Goal: Task Accomplishment & Management: Manage account settings

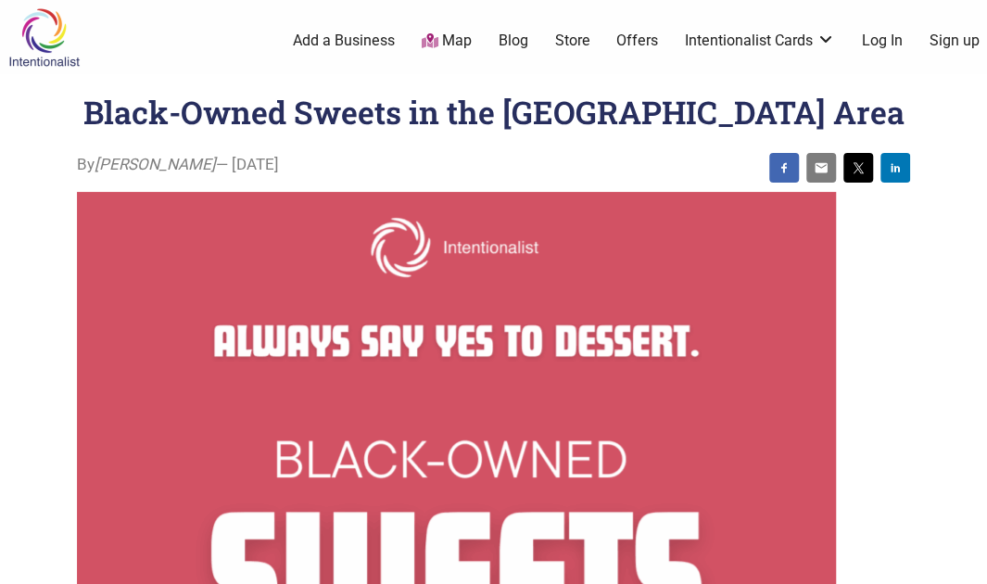
click at [881, 39] on link "Log In" at bounding box center [882, 41] width 41 height 20
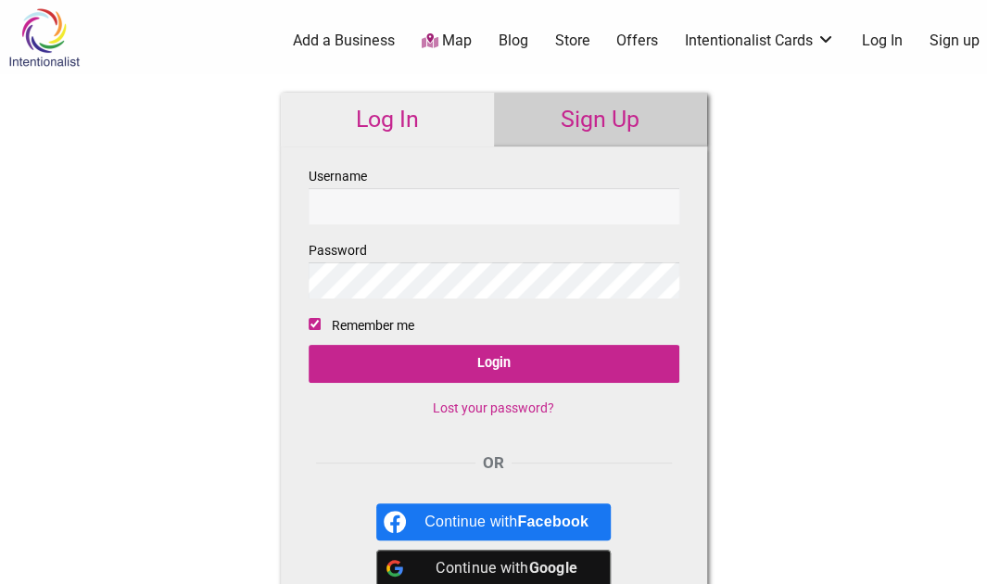
click at [348, 201] on input "Username" at bounding box center [494, 206] width 371 height 36
type input "cyn@uw.edu"
click at [309, 345] on input "Login" at bounding box center [494, 364] width 371 height 38
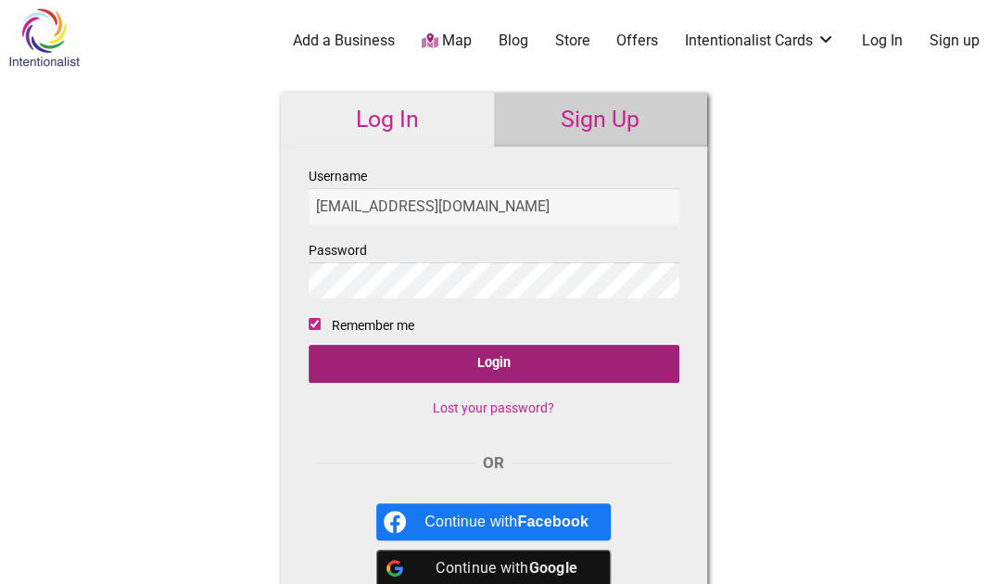
click at [526, 358] on input "Login" at bounding box center [494, 364] width 371 height 38
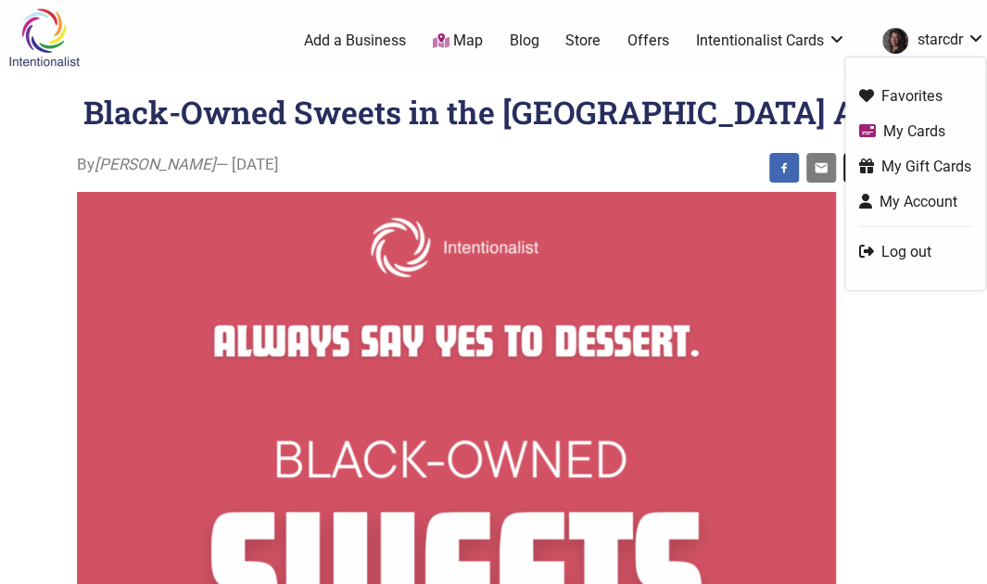
click at [927, 197] on link "My Account" at bounding box center [915, 201] width 112 height 21
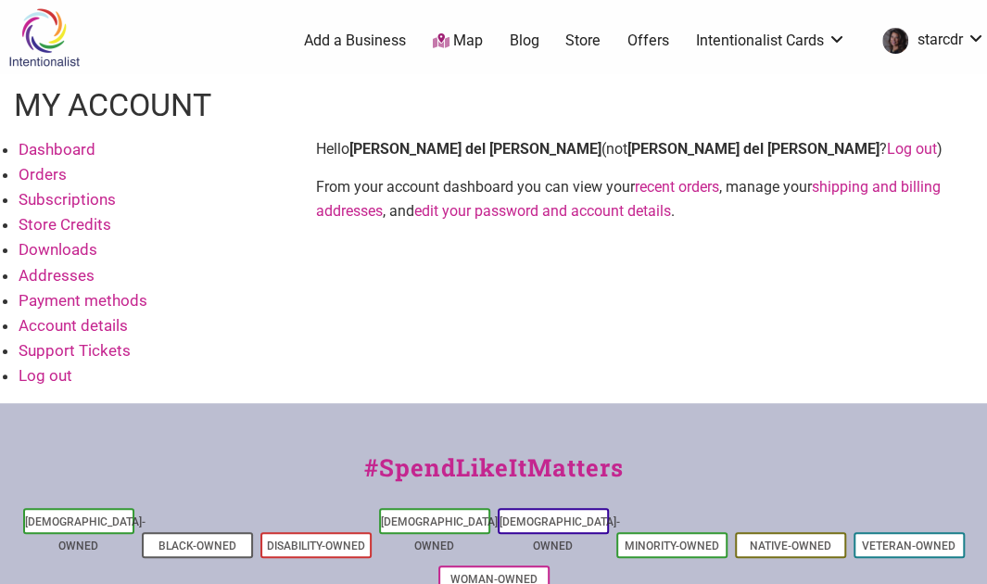
click at [113, 326] on link "Account details" at bounding box center [73, 325] width 109 height 19
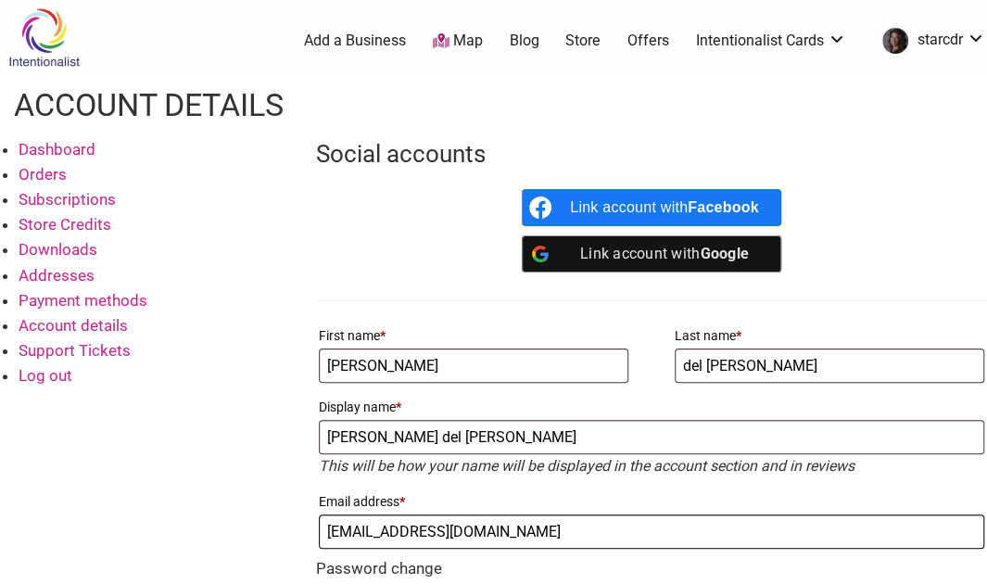
click at [434, 524] on input "[EMAIL_ADDRESS][DOMAIN_NAME]" at bounding box center [651, 531] width 665 height 34
type input "c"
click at [434, 524] on input "Email address *" at bounding box center [651, 531] width 665 height 34
type input "[PERSON_NAME][EMAIL_ADDRESS][PERSON_NAME][DOMAIN_NAME]"
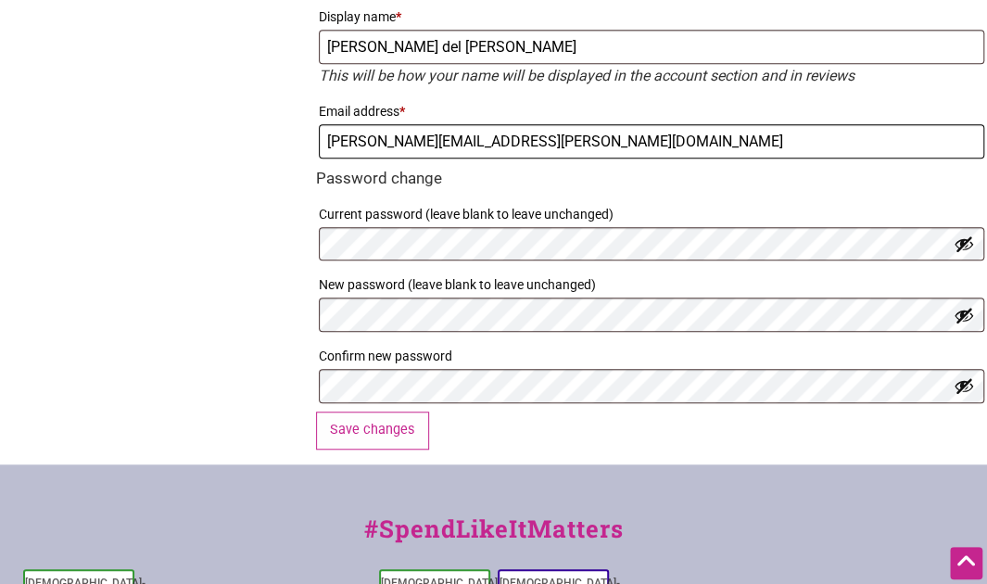
scroll to position [408, 0]
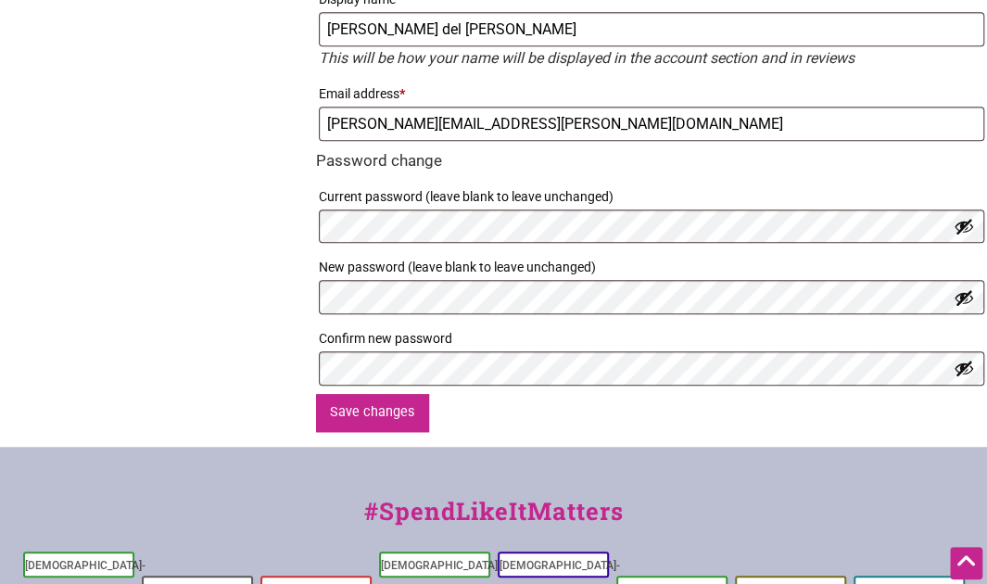
click at [371, 401] on button "Save changes" at bounding box center [372, 413] width 113 height 38
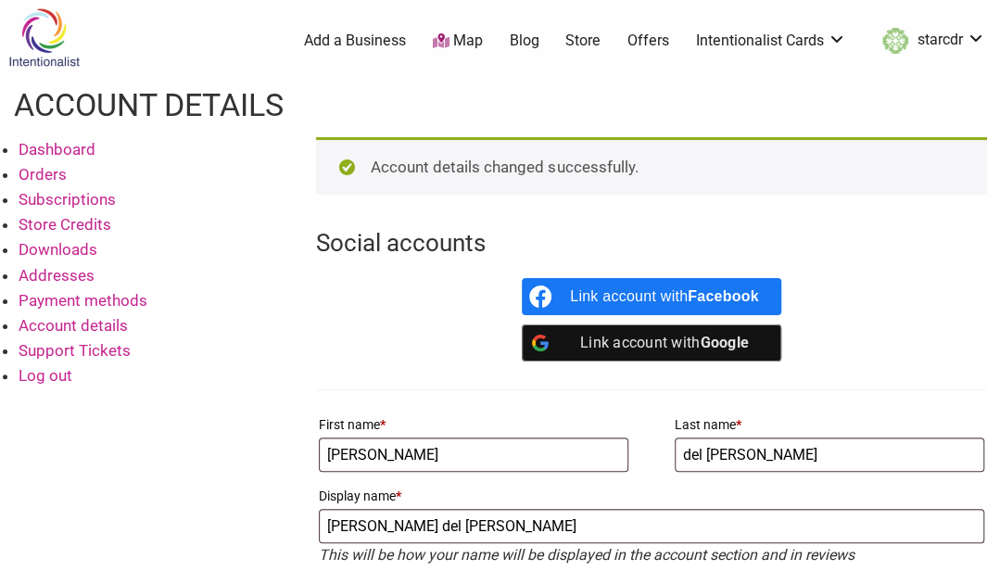
click at [647, 38] on link "Offers" at bounding box center [648, 41] width 42 height 20
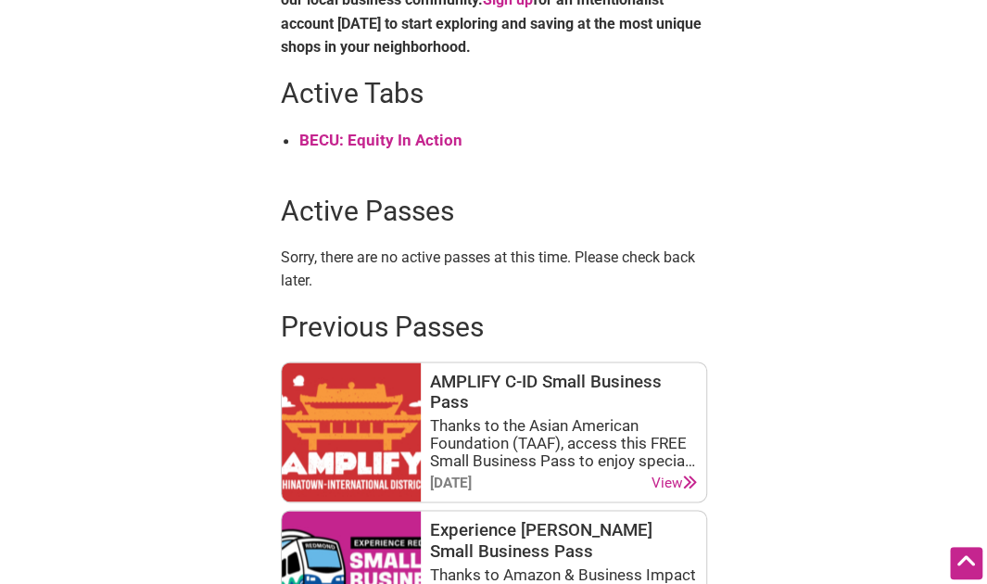
scroll to position [829, 0]
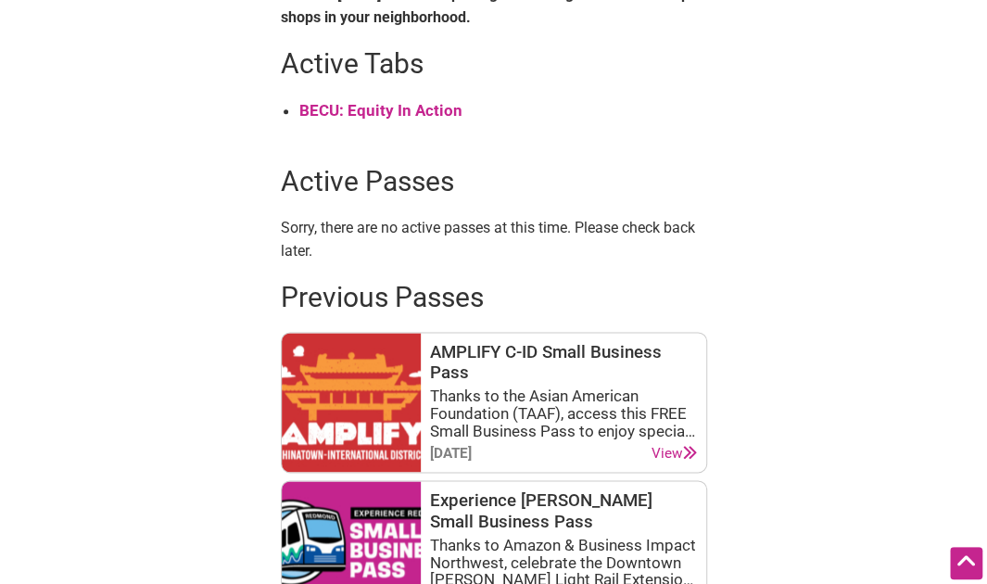
click at [369, 108] on strong "BECU: Equity In Action" at bounding box center [380, 110] width 163 height 19
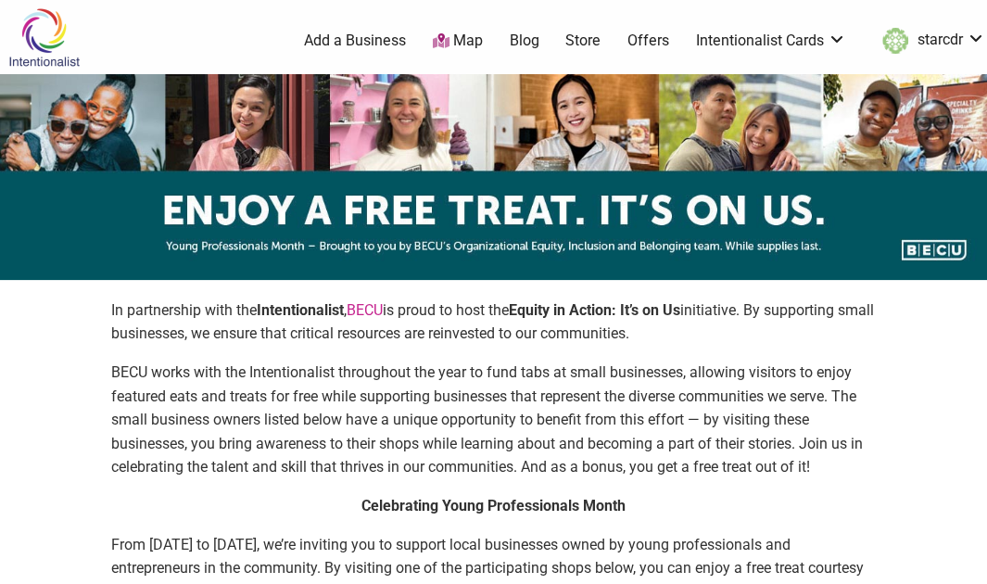
click at [880, 176] on img at bounding box center [493, 177] width 987 height 206
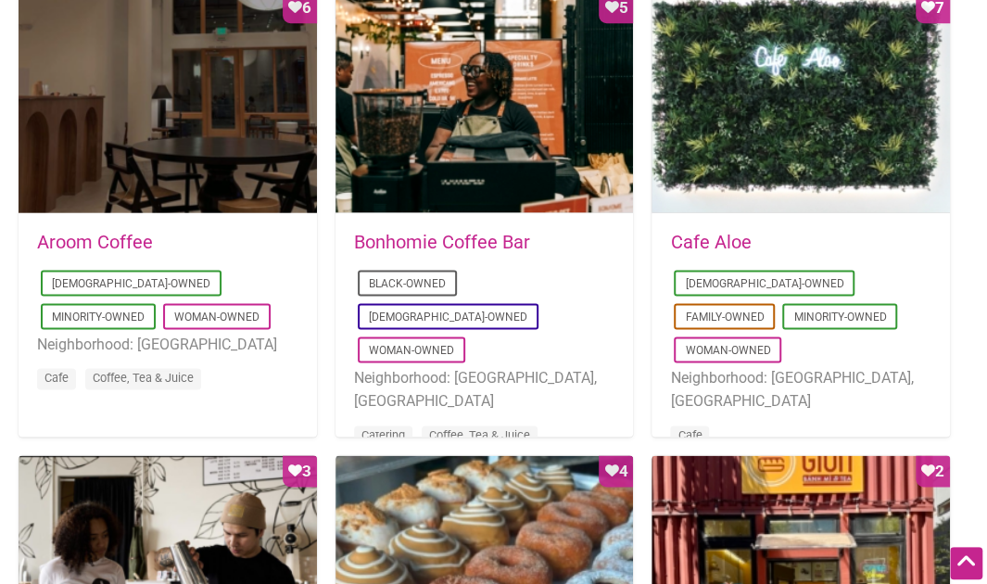
scroll to position [996, 0]
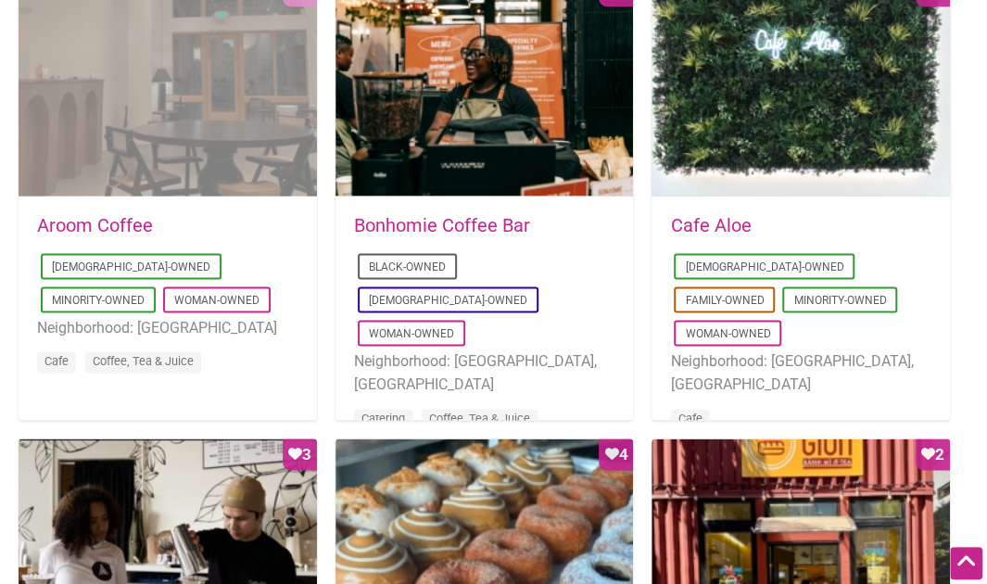
click at [193, 118] on div "Favorite Count 6" at bounding box center [168, 86] width 298 height 222
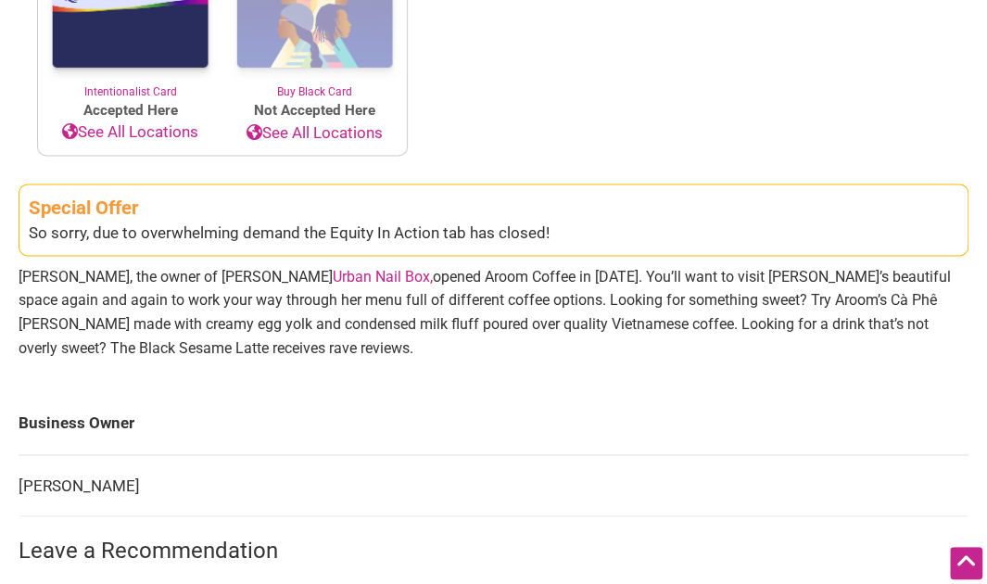
scroll to position [1013, 0]
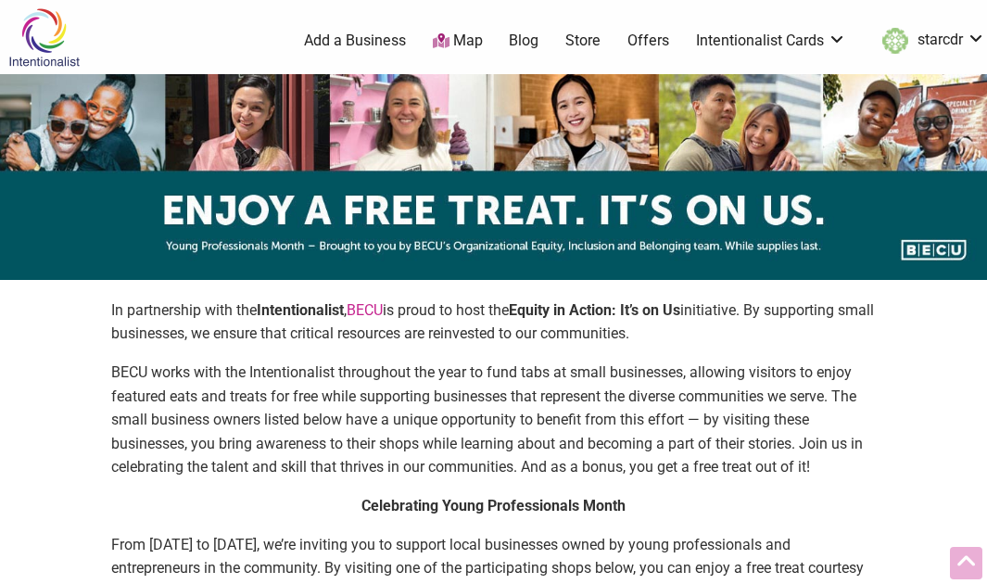
scroll to position [996, 0]
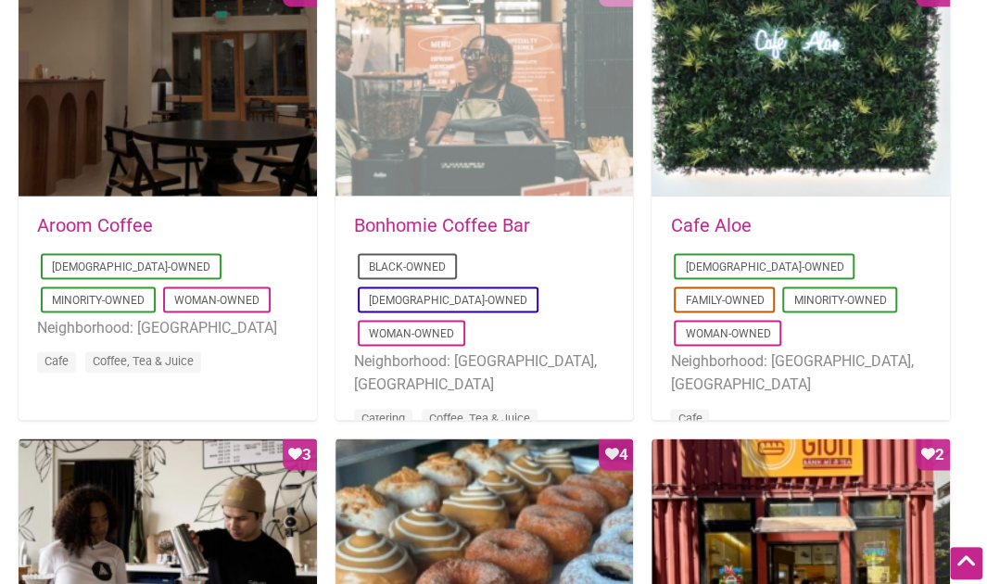
click at [408, 140] on div "Favorite Count 5" at bounding box center [485, 86] width 298 height 222
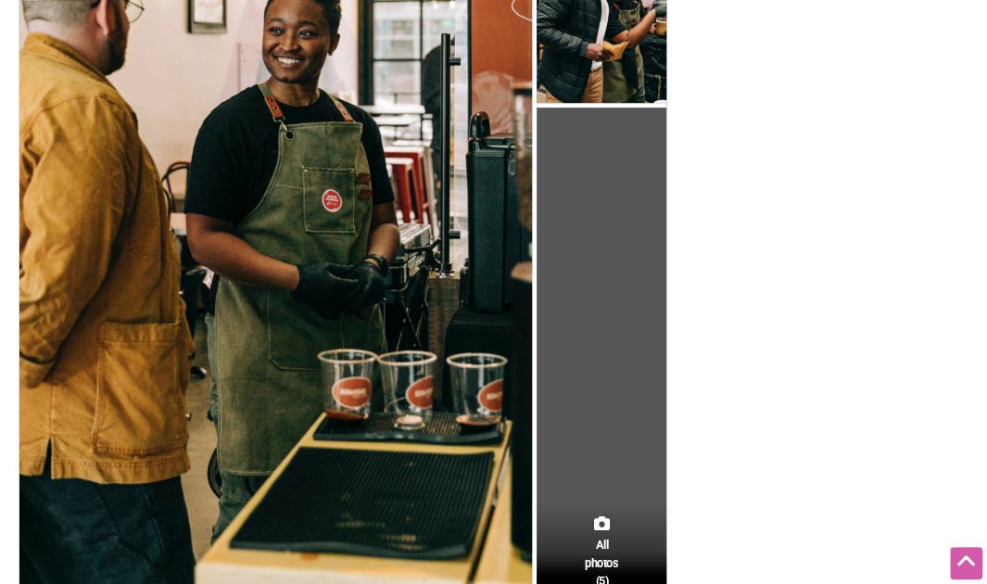
scroll to position [33, 0]
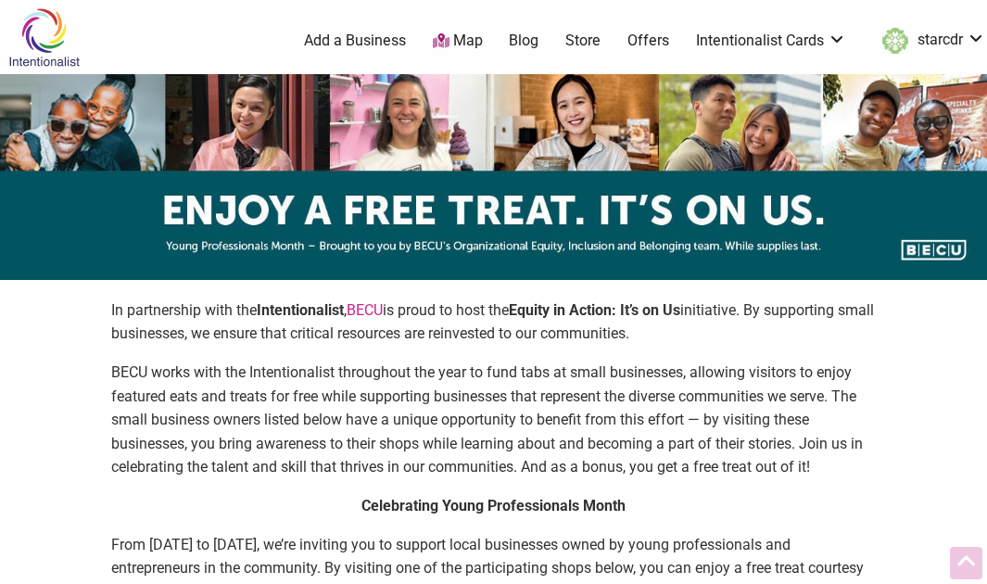
scroll to position [996, 0]
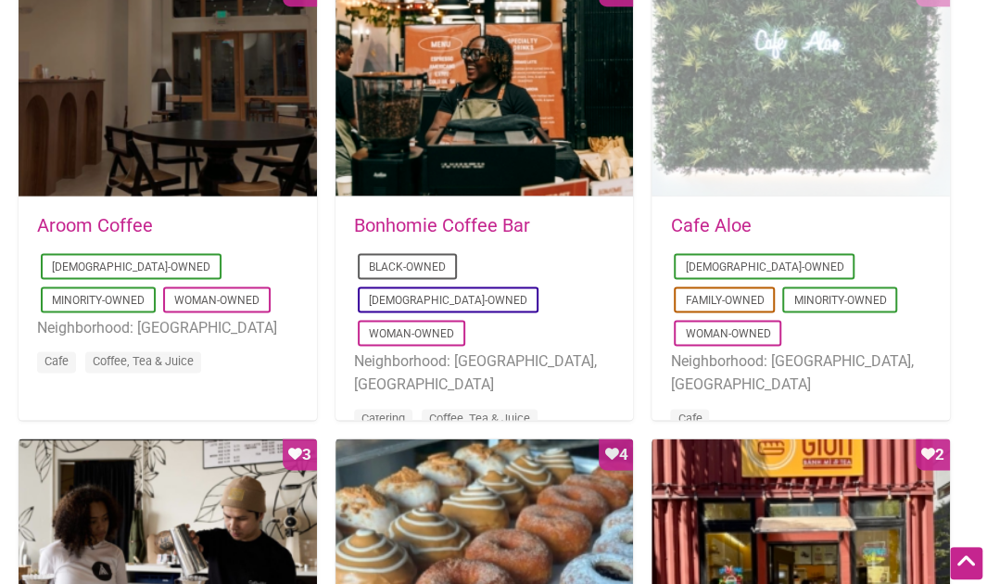
click at [747, 58] on div "Favorite Count 7" at bounding box center [801, 86] width 298 height 222
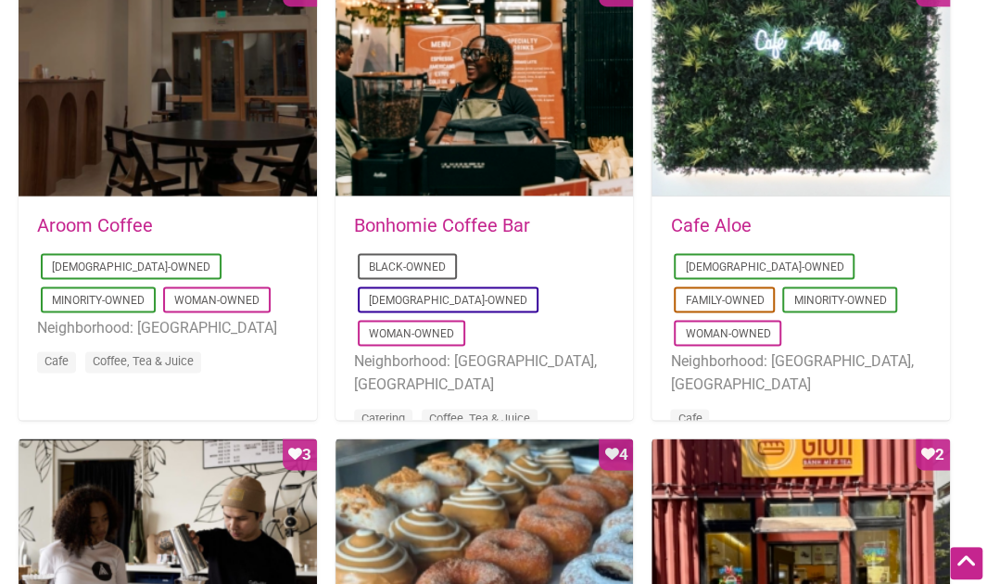
scroll to position [1338, 0]
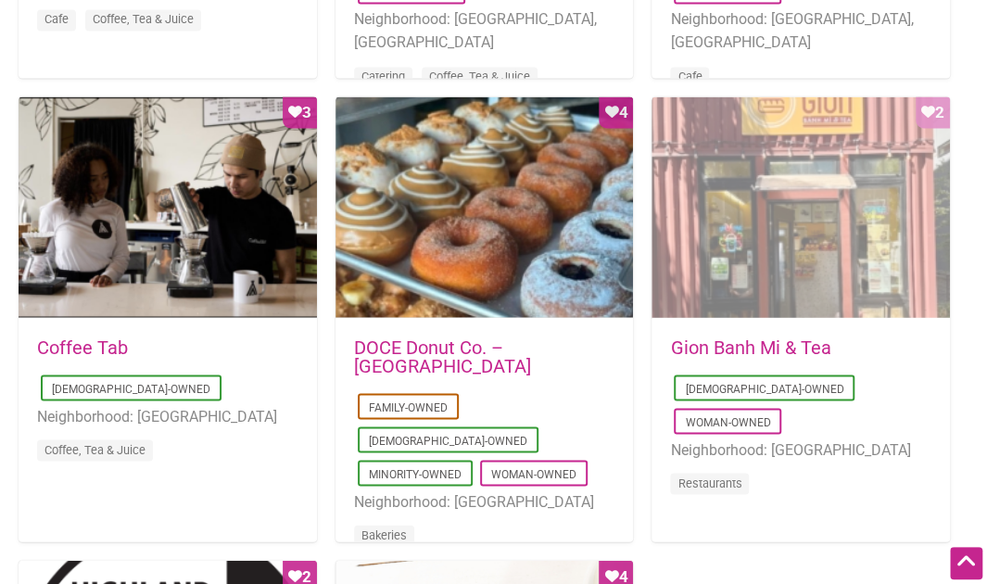
click at [781, 257] on div "Favorite Count 2" at bounding box center [801, 207] width 298 height 222
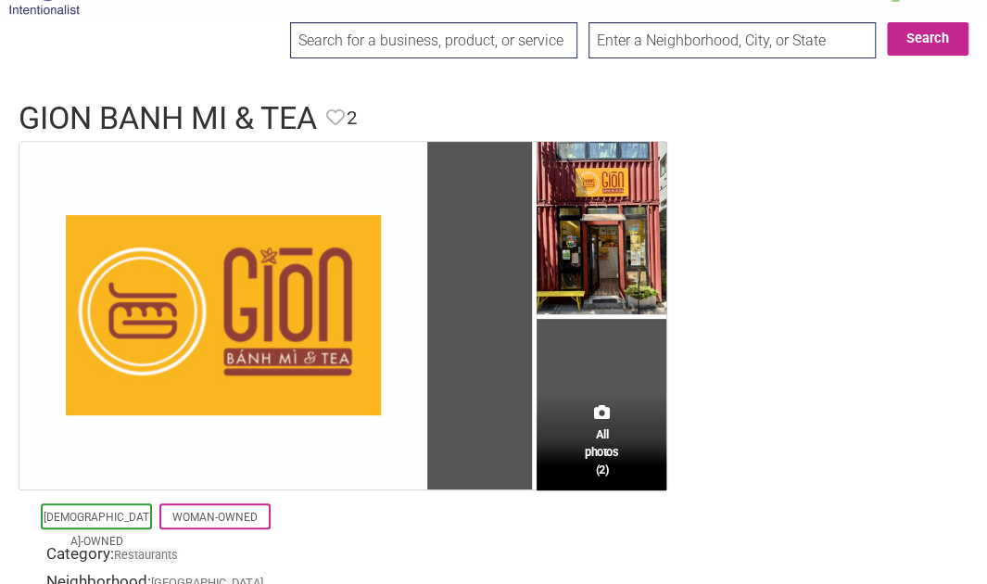
scroll to position [50, 0]
